Goal: Check status: Check status

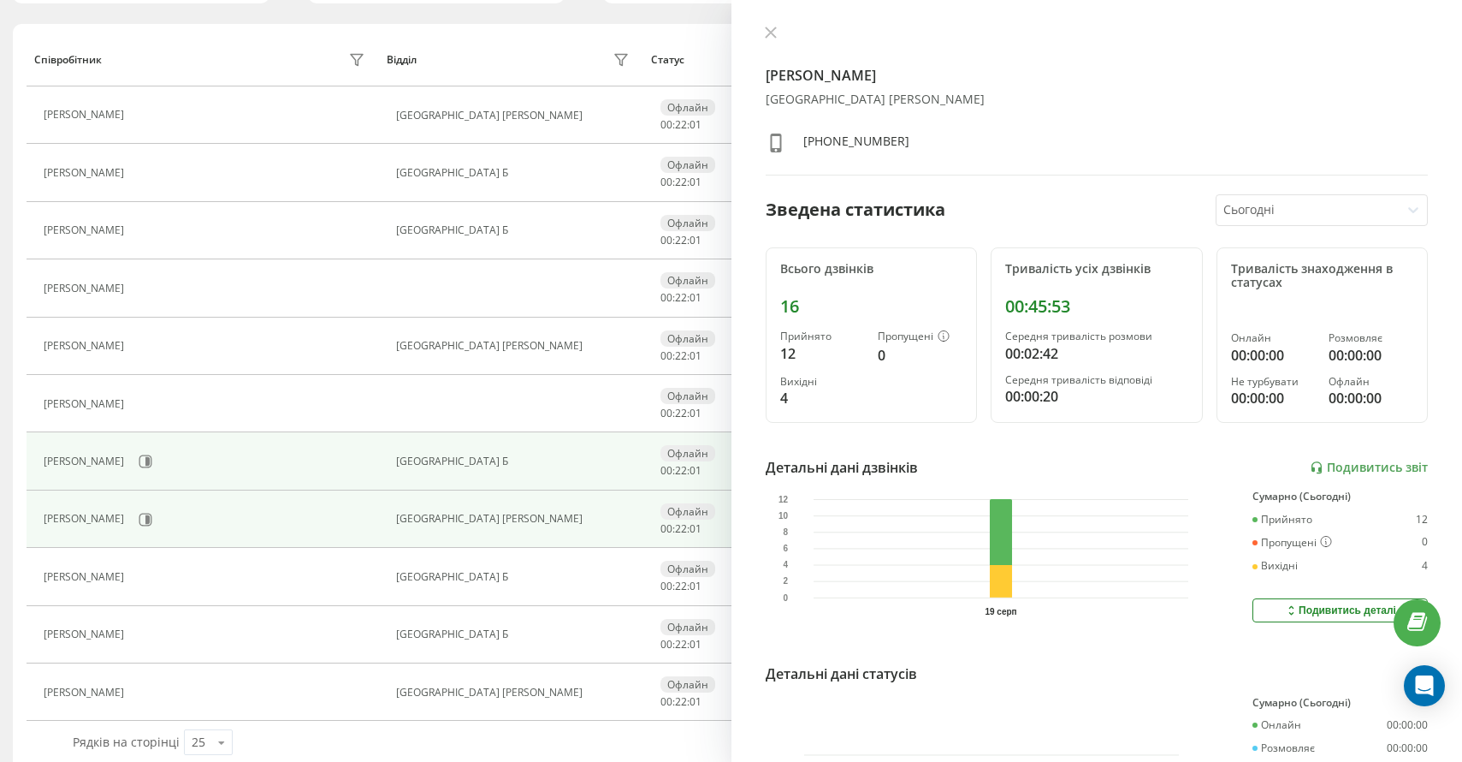
scroll to position [139, 0]
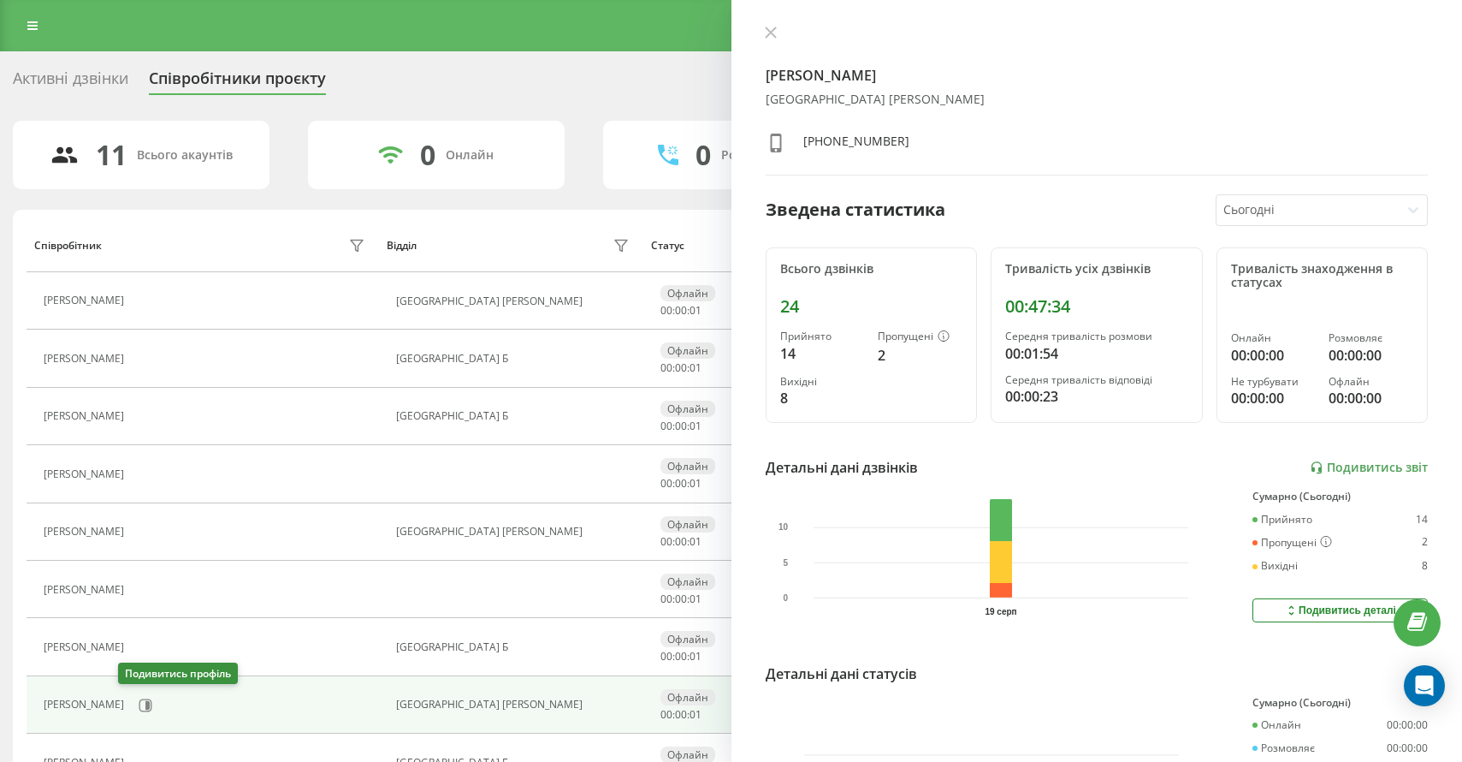
click at [139, 698] on icon at bounding box center [146, 705] width 14 height 14
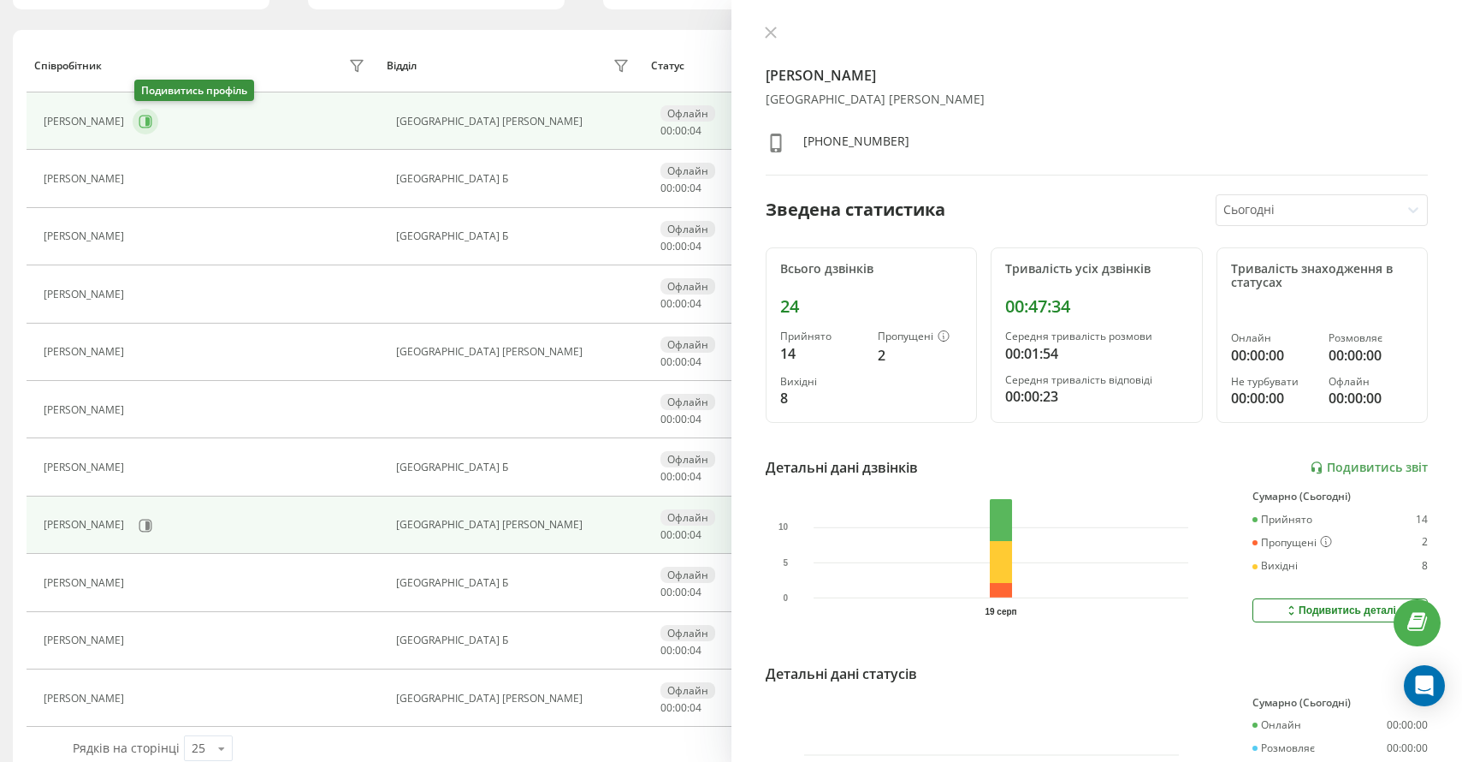
click at [150, 121] on icon at bounding box center [147, 121] width 4 height 9
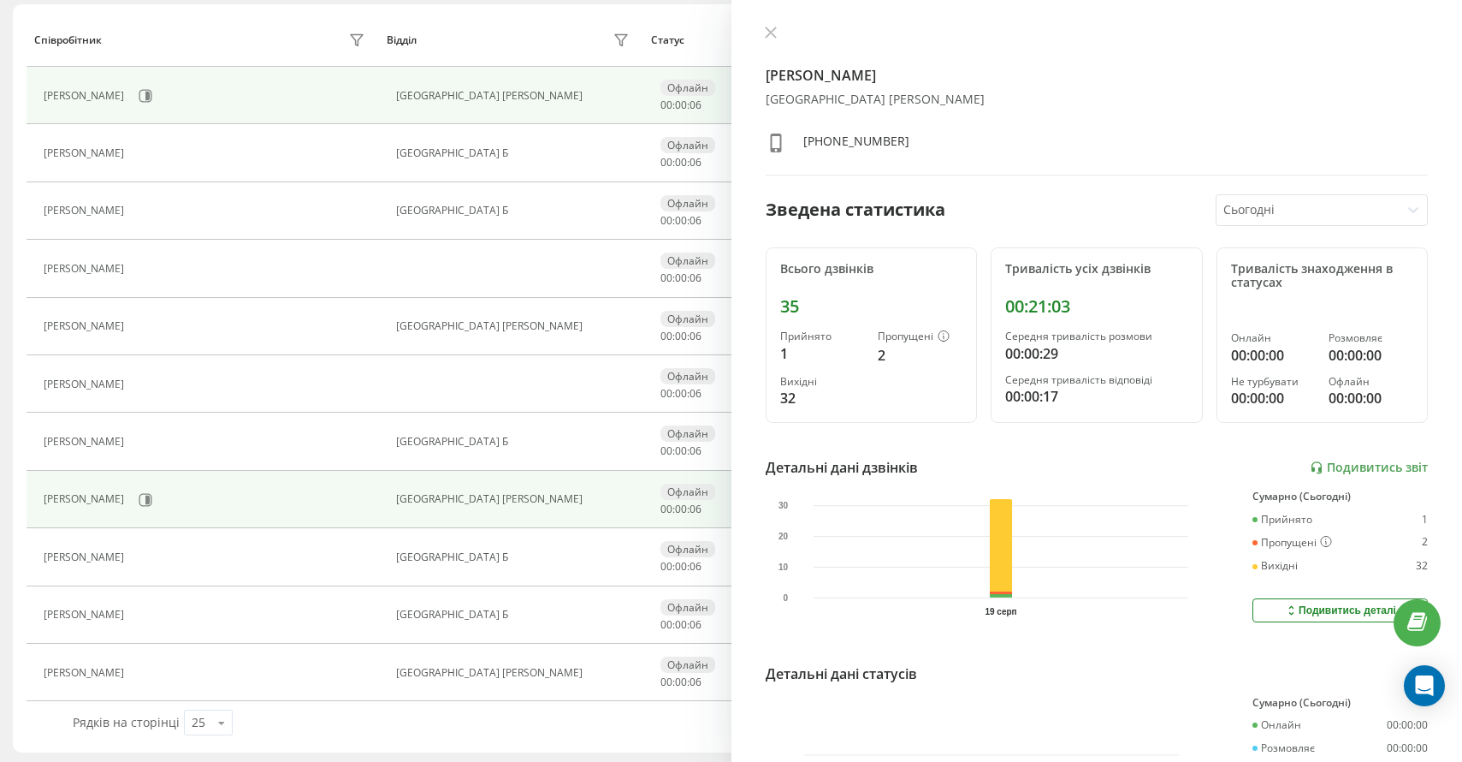
scroll to position [209, 0]
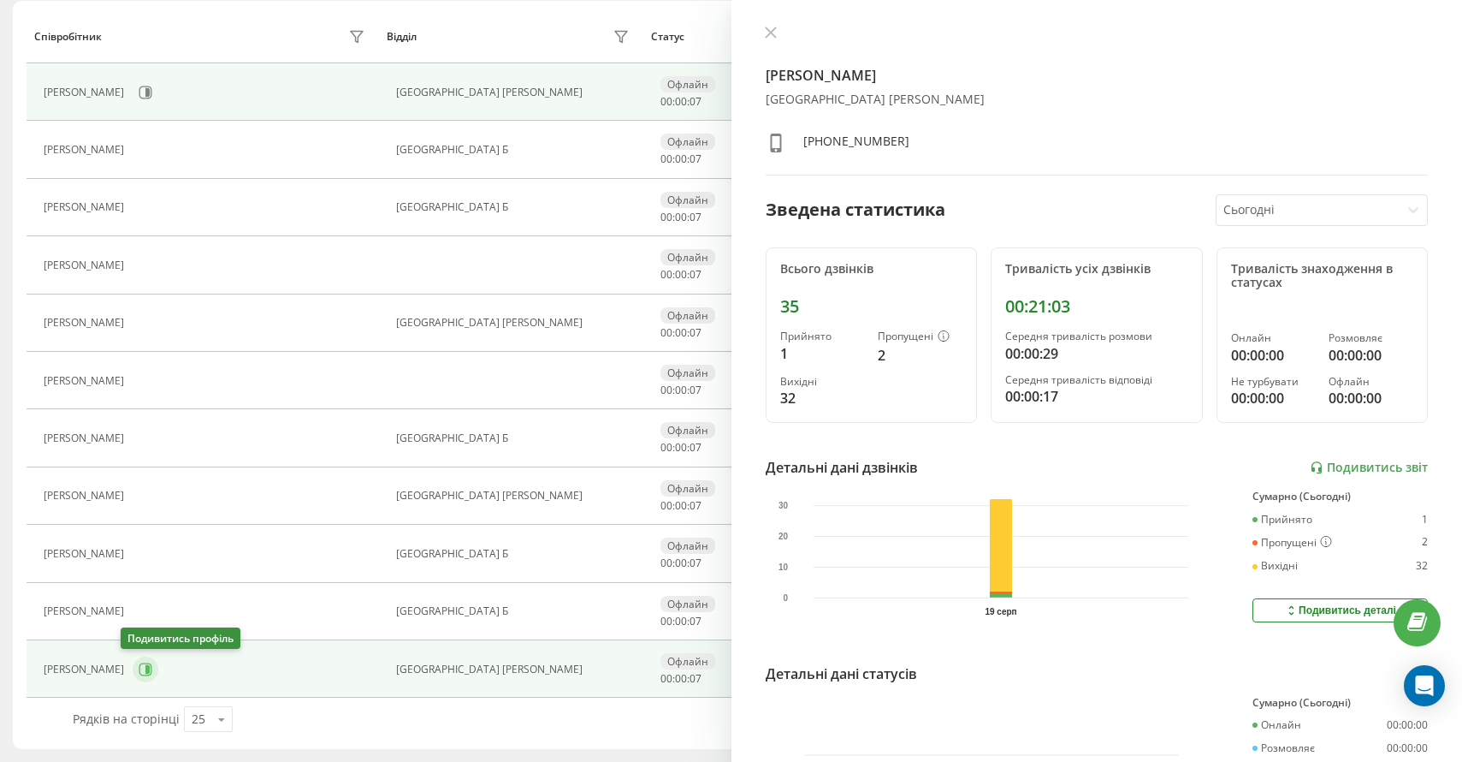
click at [139, 674] on icon at bounding box center [145, 668] width 13 height 13
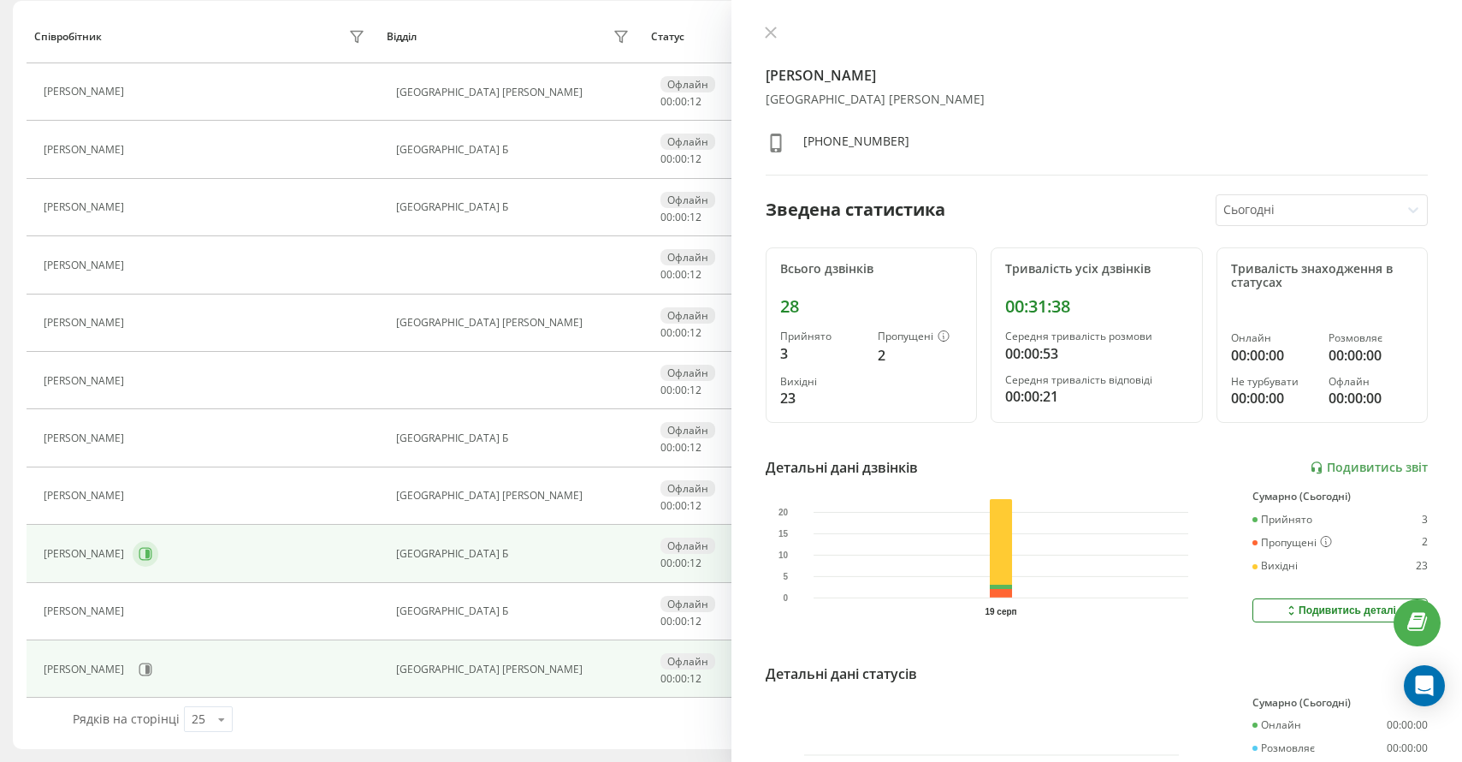
click at [151, 550] on button at bounding box center [146, 554] width 26 height 26
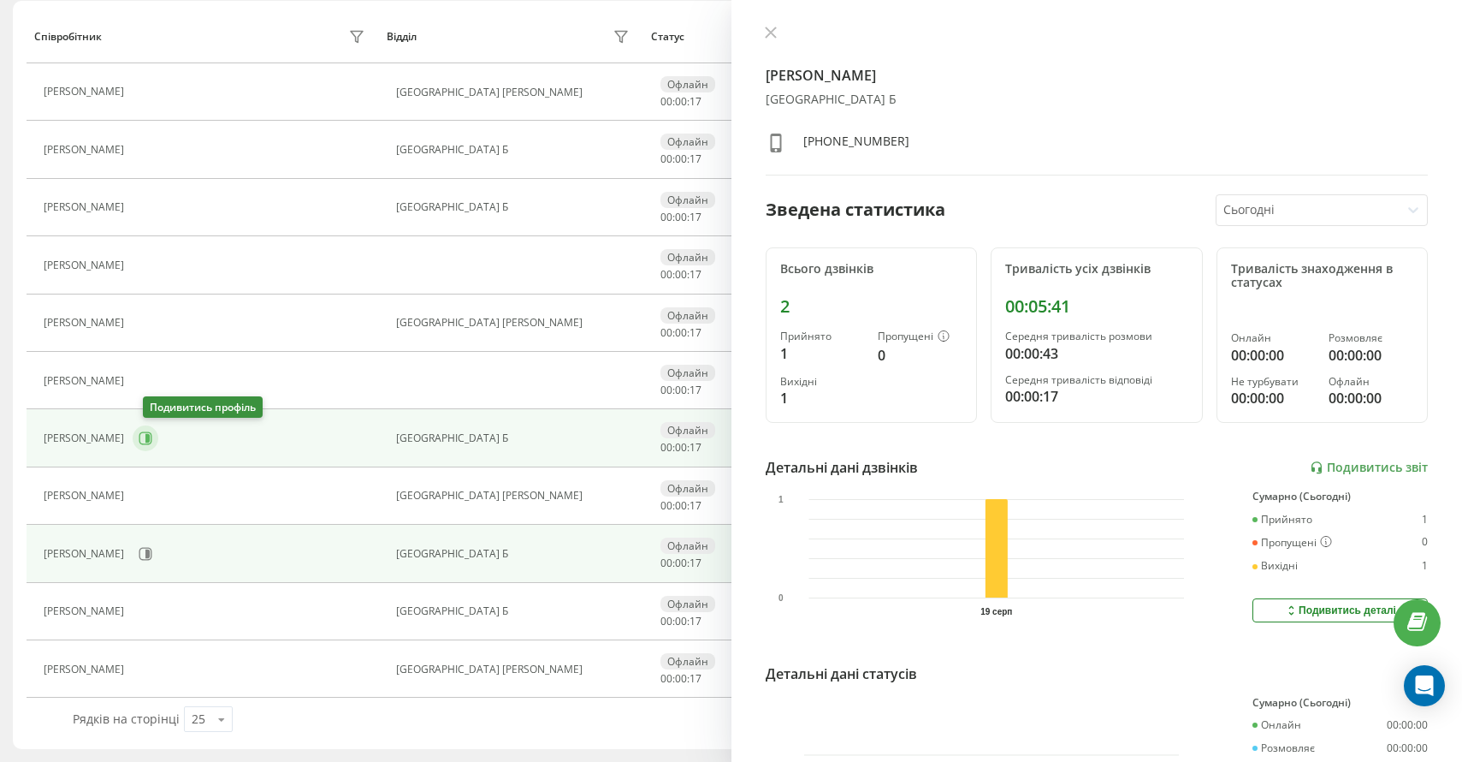
click at [152, 440] on icon at bounding box center [146, 438] width 14 height 14
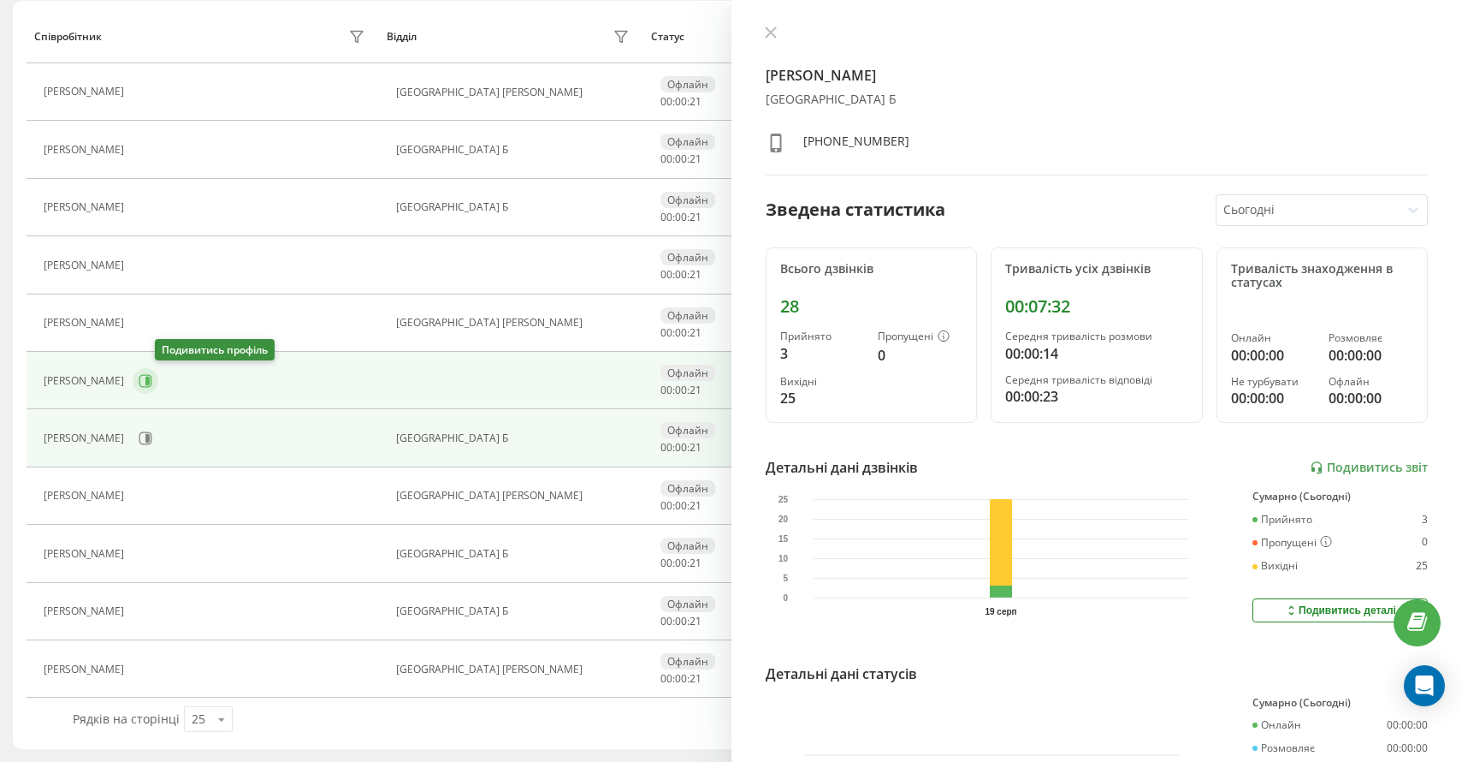
click at [152, 377] on icon at bounding box center [146, 381] width 14 height 14
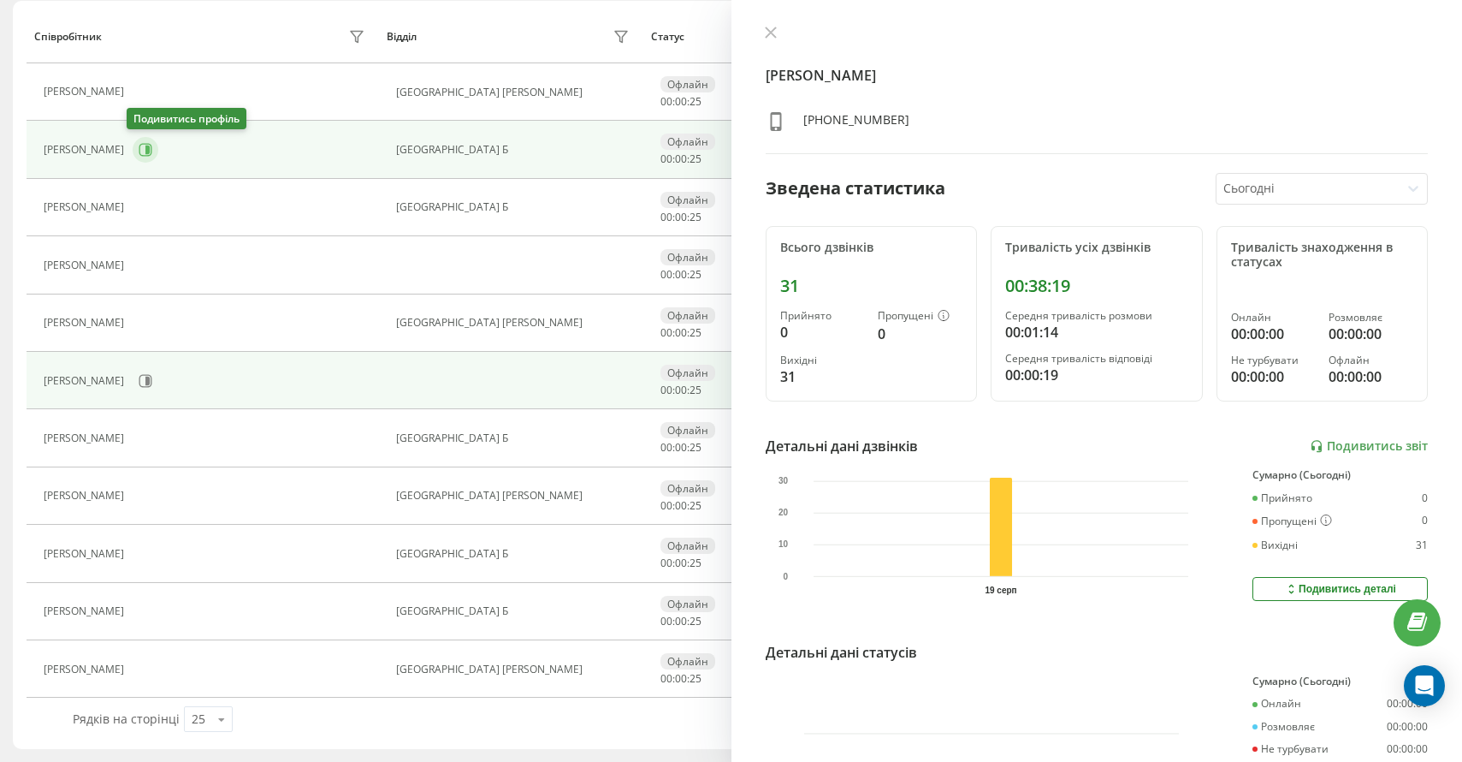
click at [145, 151] on icon at bounding box center [147, 149] width 4 height 9
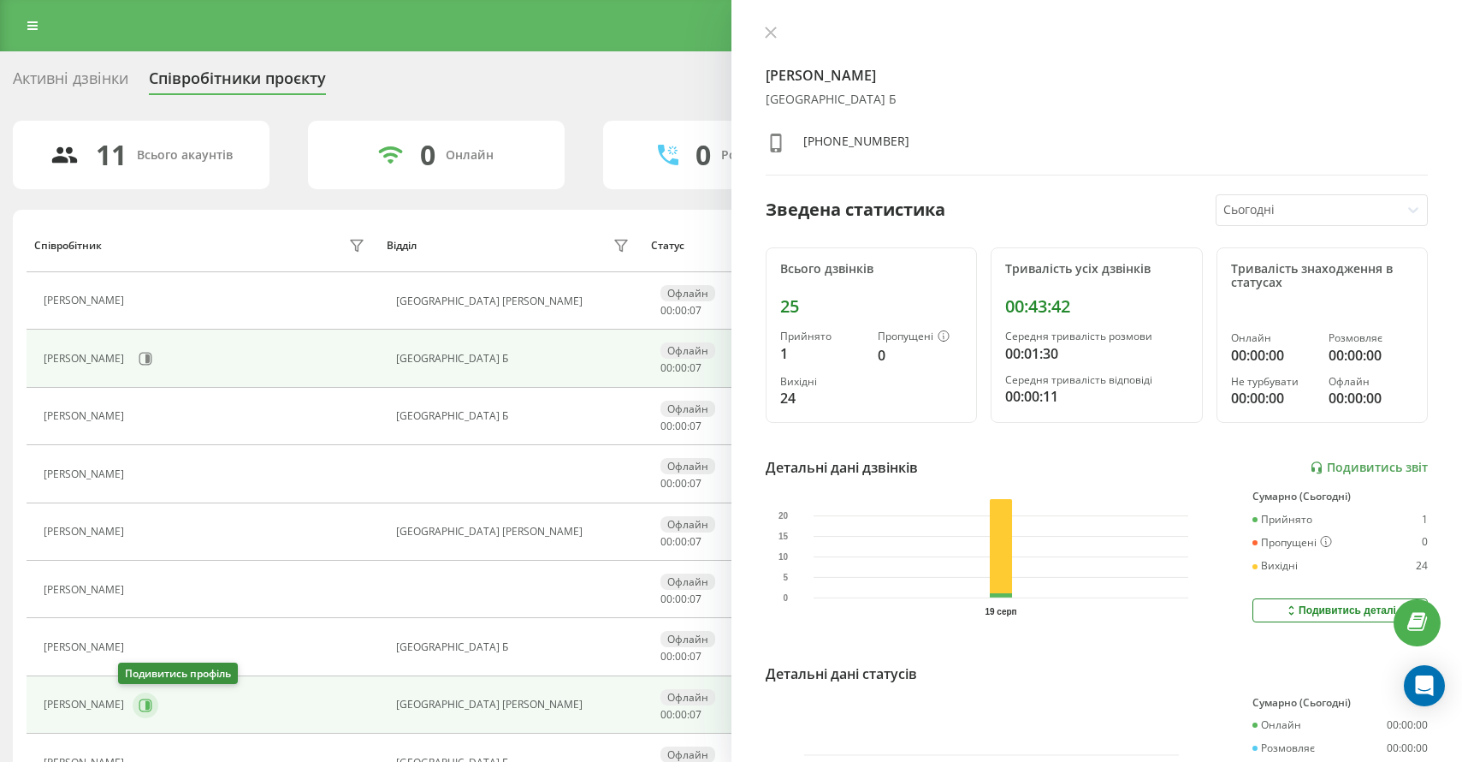
click at [139, 701] on icon at bounding box center [146, 705] width 14 height 14
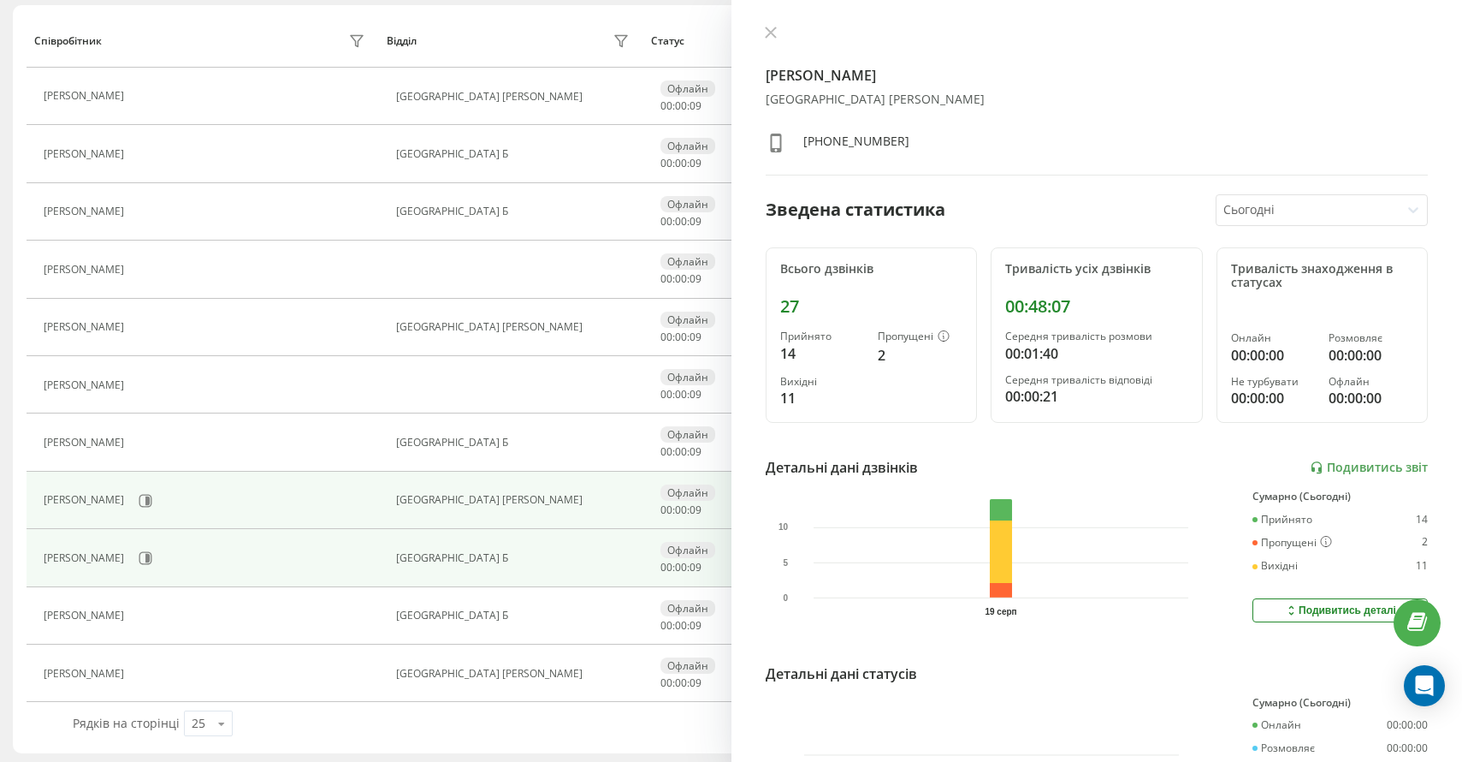
scroll to position [209, 0]
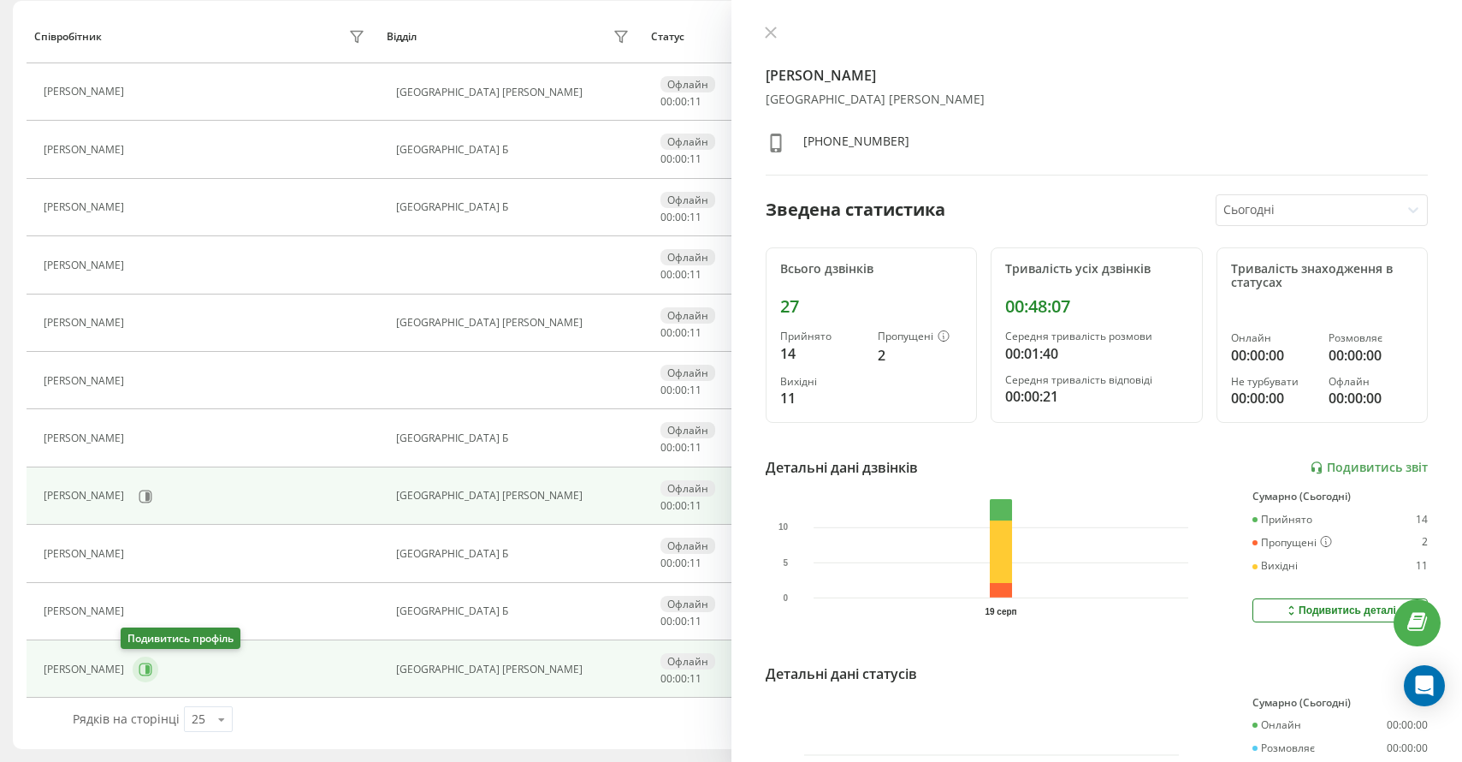
click at [139, 674] on icon at bounding box center [145, 668] width 13 height 13
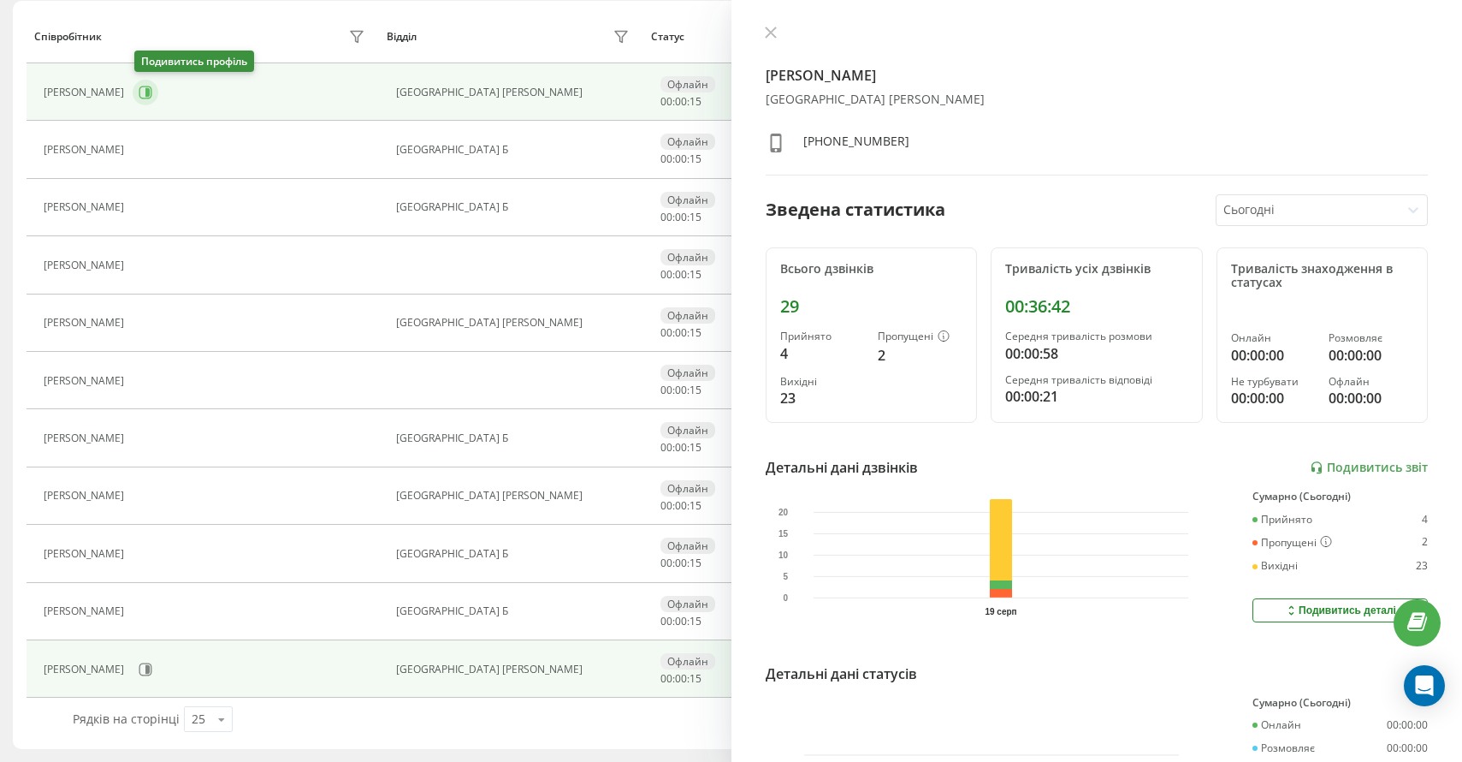
click at [152, 92] on icon at bounding box center [146, 93] width 14 height 14
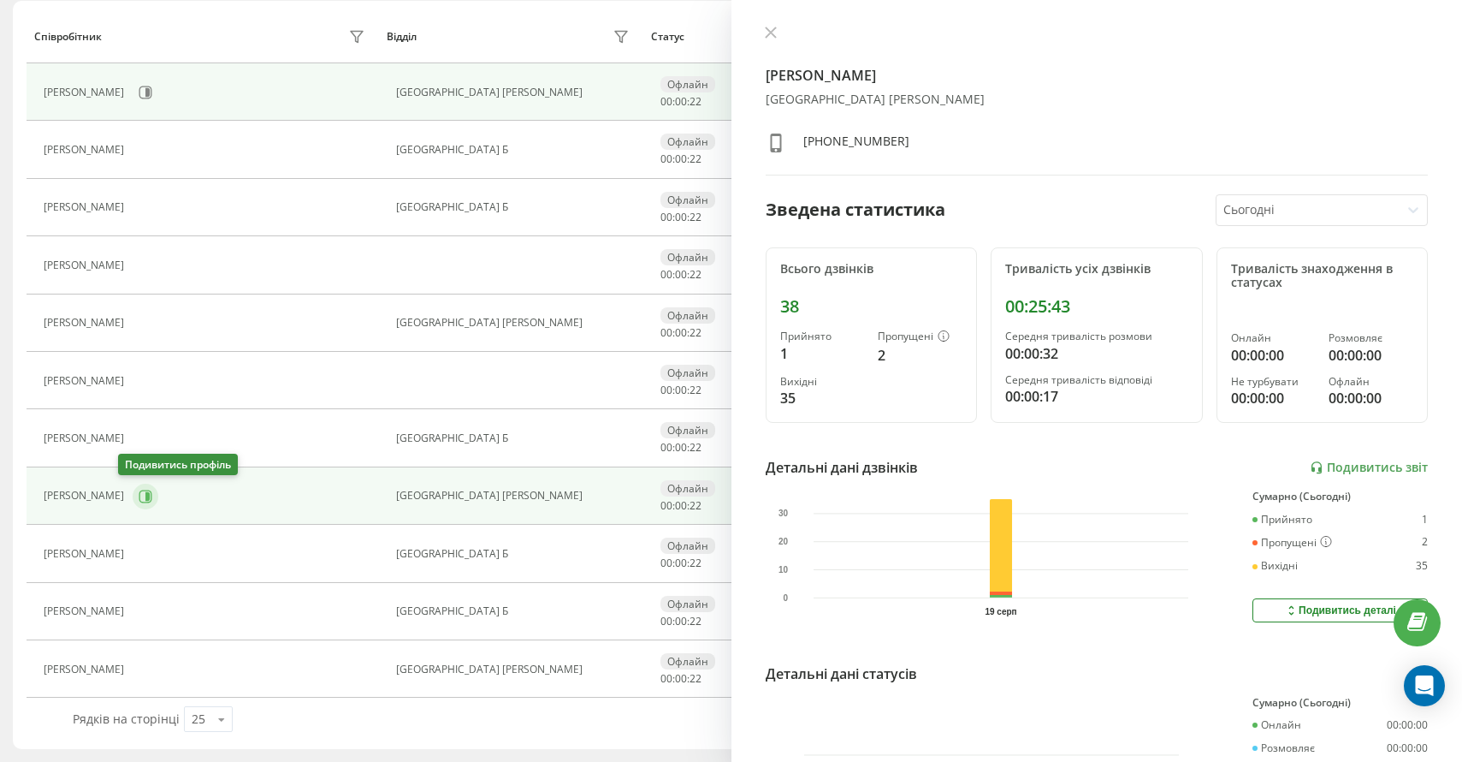
click at [145, 496] on icon at bounding box center [147, 495] width 4 height 9
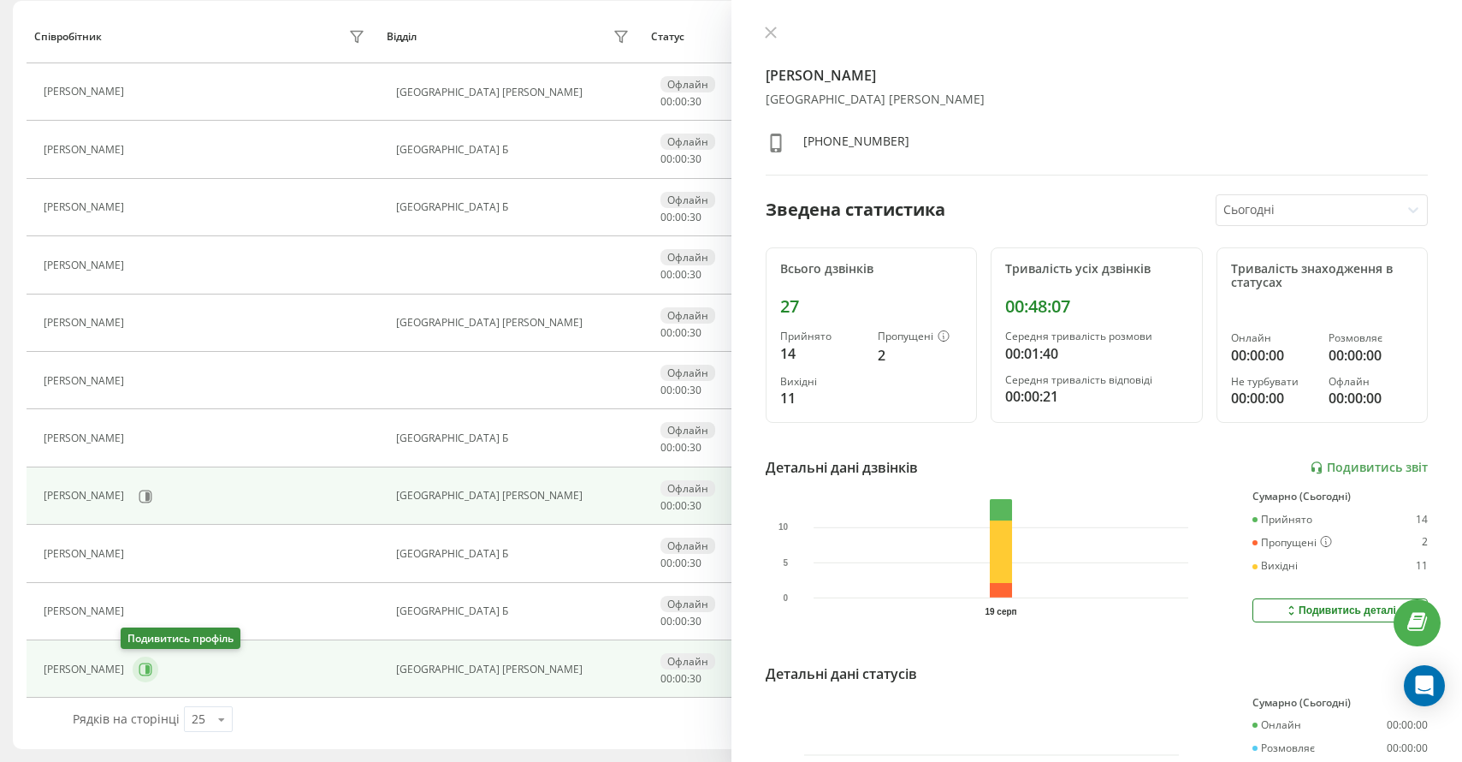
click at [139, 663] on icon at bounding box center [145, 668] width 13 height 13
click at [139, 501] on icon at bounding box center [145, 495] width 13 height 13
